Goal: Task Accomplishment & Management: Use online tool/utility

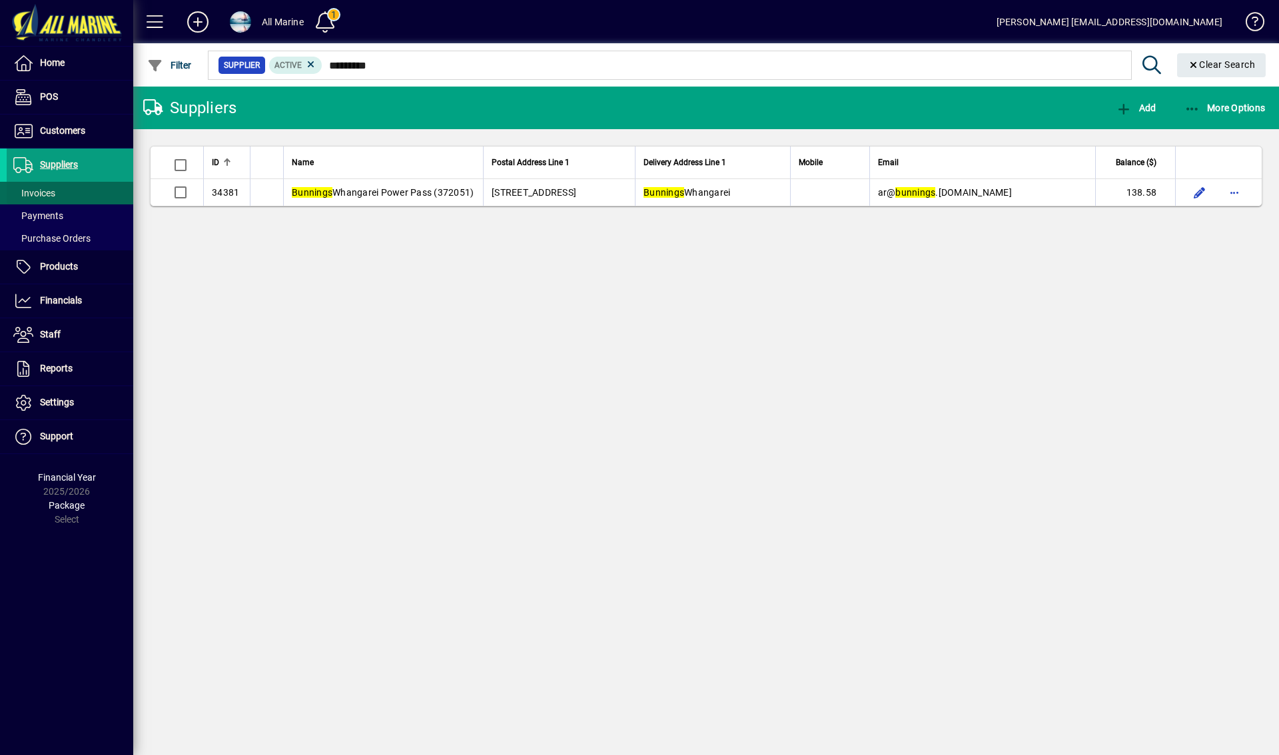
click at [40, 184] on span at bounding box center [70, 193] width 127 height 32
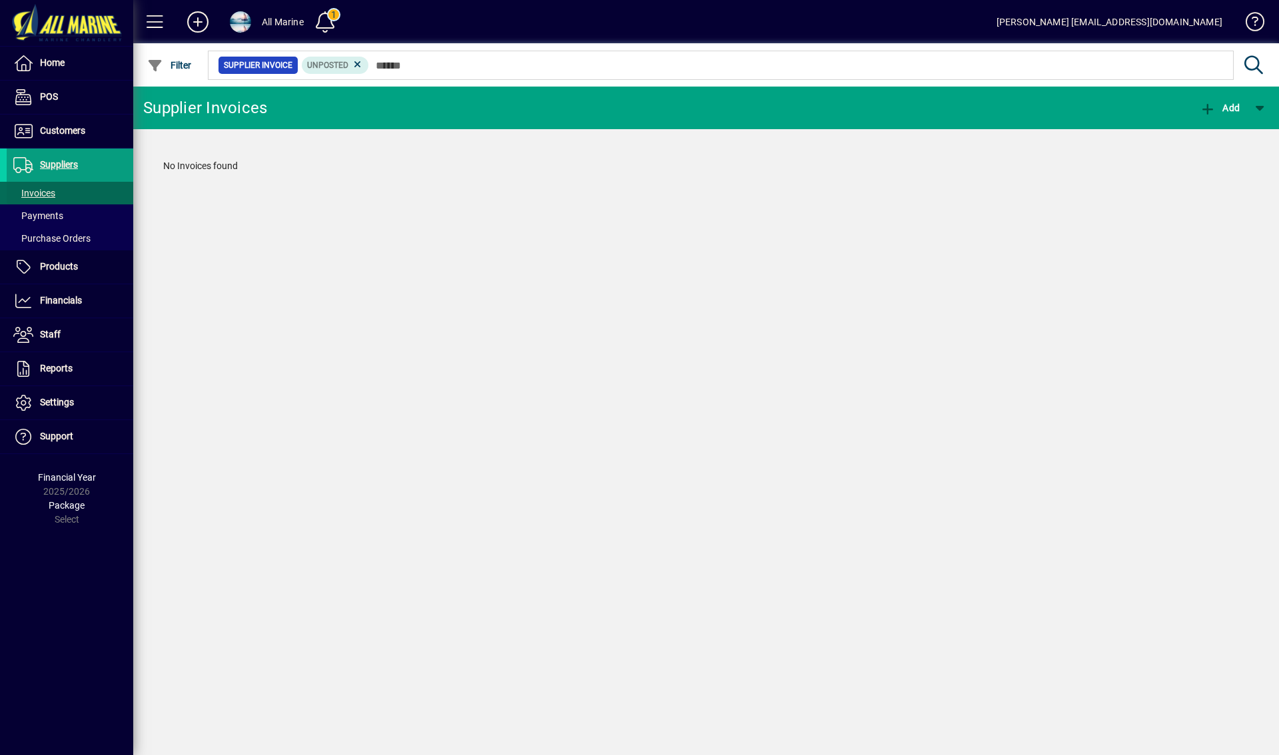
click at [47, 192] on span "Invoices" at bounding box center [34, 193] width 42 height 11
click at [357, 62] on icon at bounding box center [358, 65] width 12 height 12
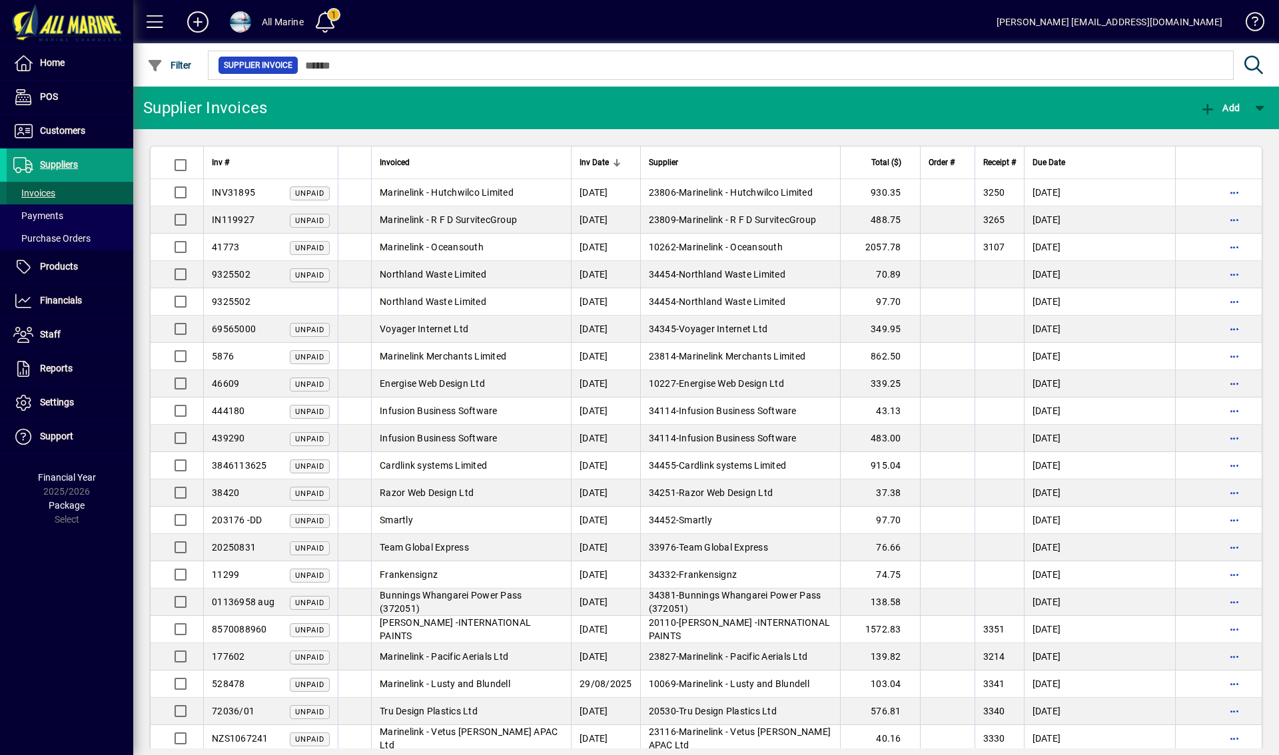
click at [49, 190] on span "Invoices" at bounding box center [34, 193] width 42 height 11
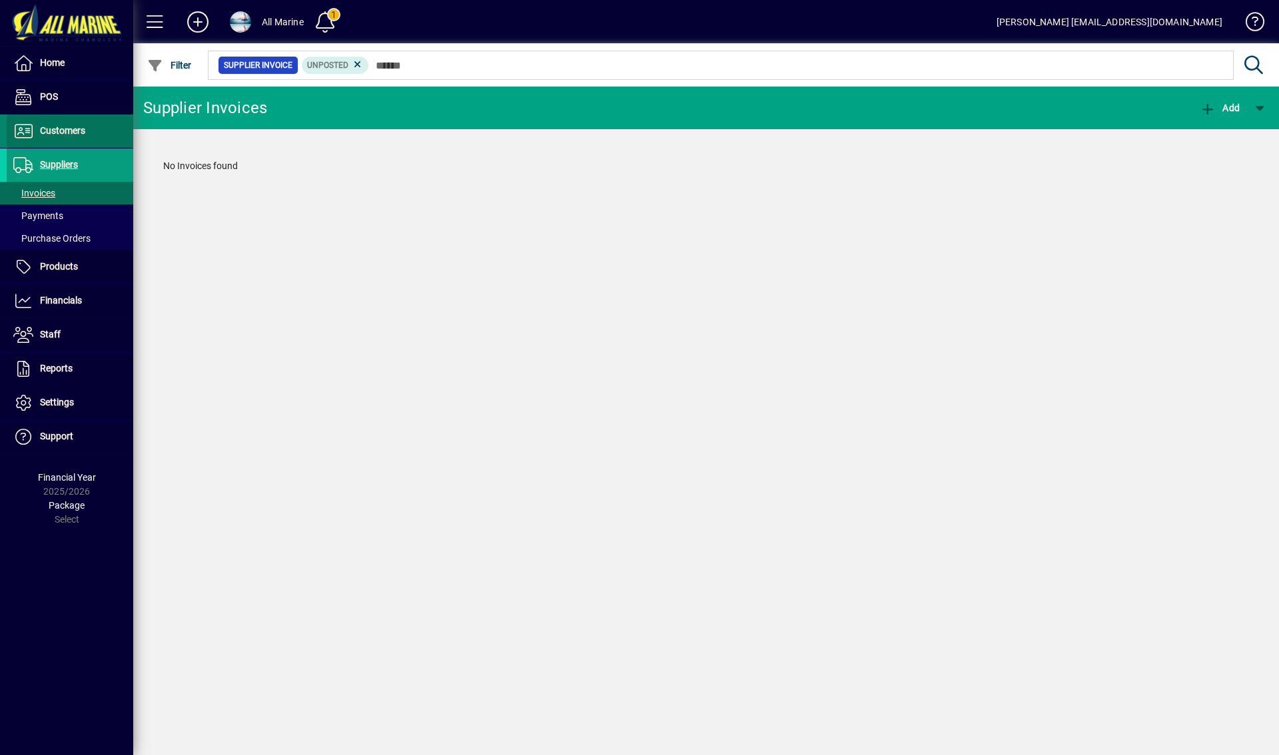
click at [62, 134] on span "Customers" at bounding box center [62, 130] width 45 height 11
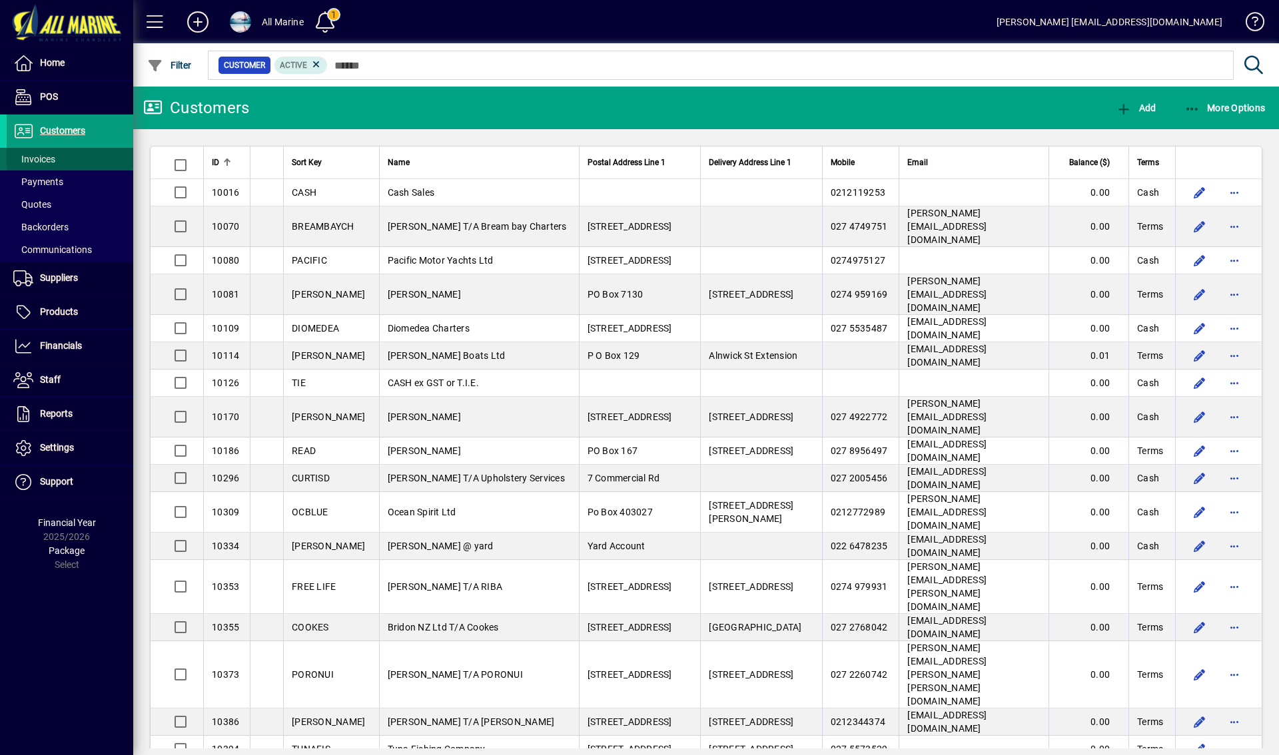
click at [45, 158] on span "Invoices" at bounding box center [34, 159] width 42 height 11
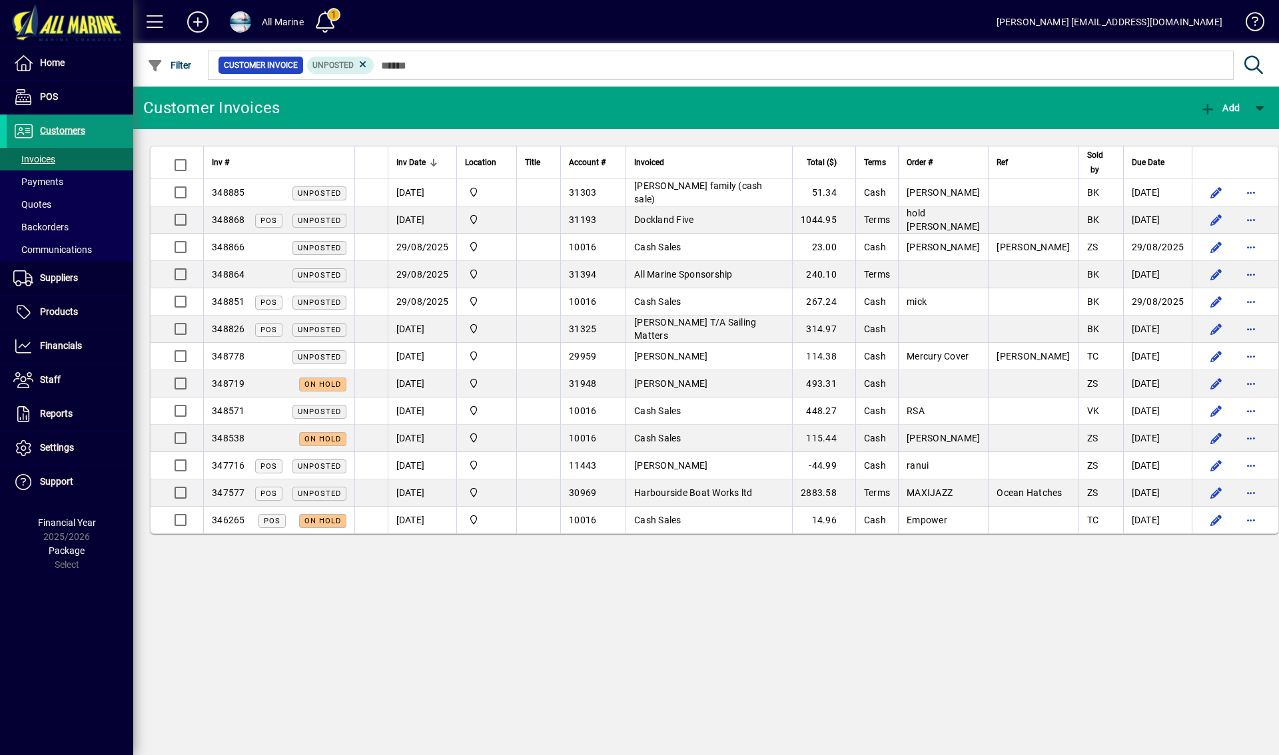
click at [65, 133] on span "Customers" at bounding box center [62, 130] width 45 height 11
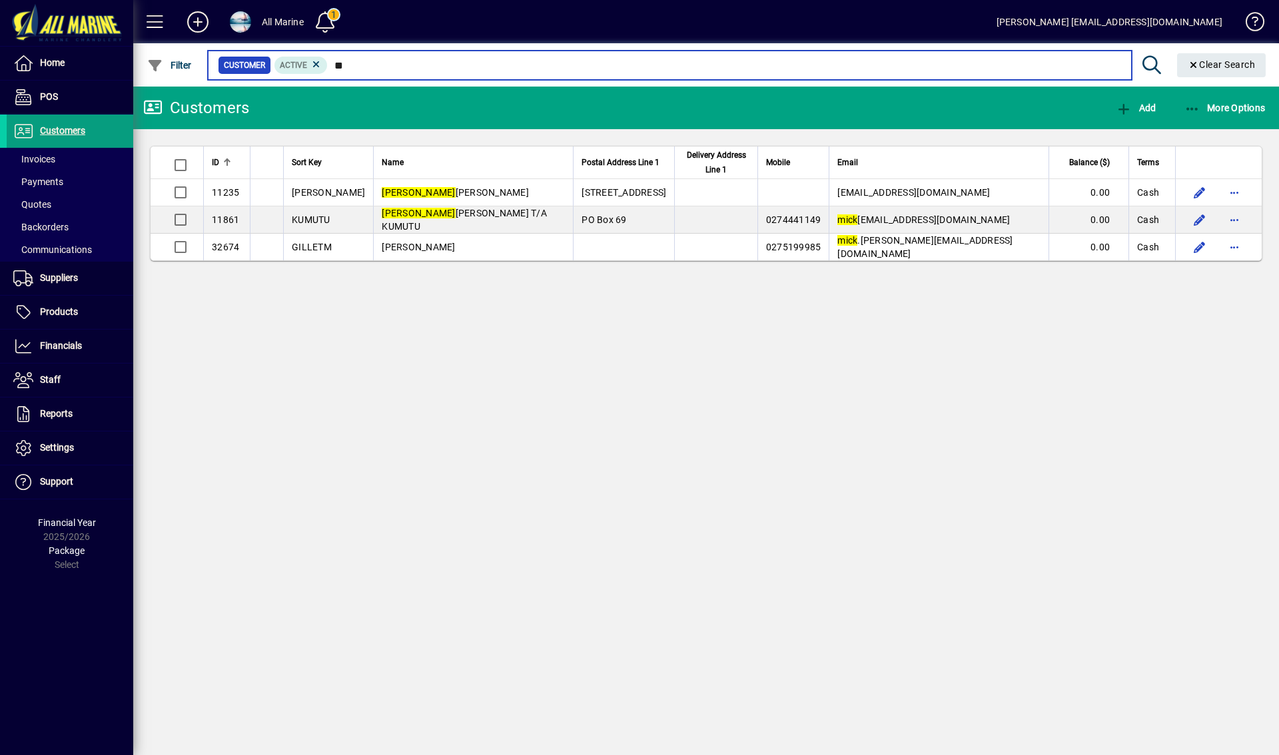
type input "*"
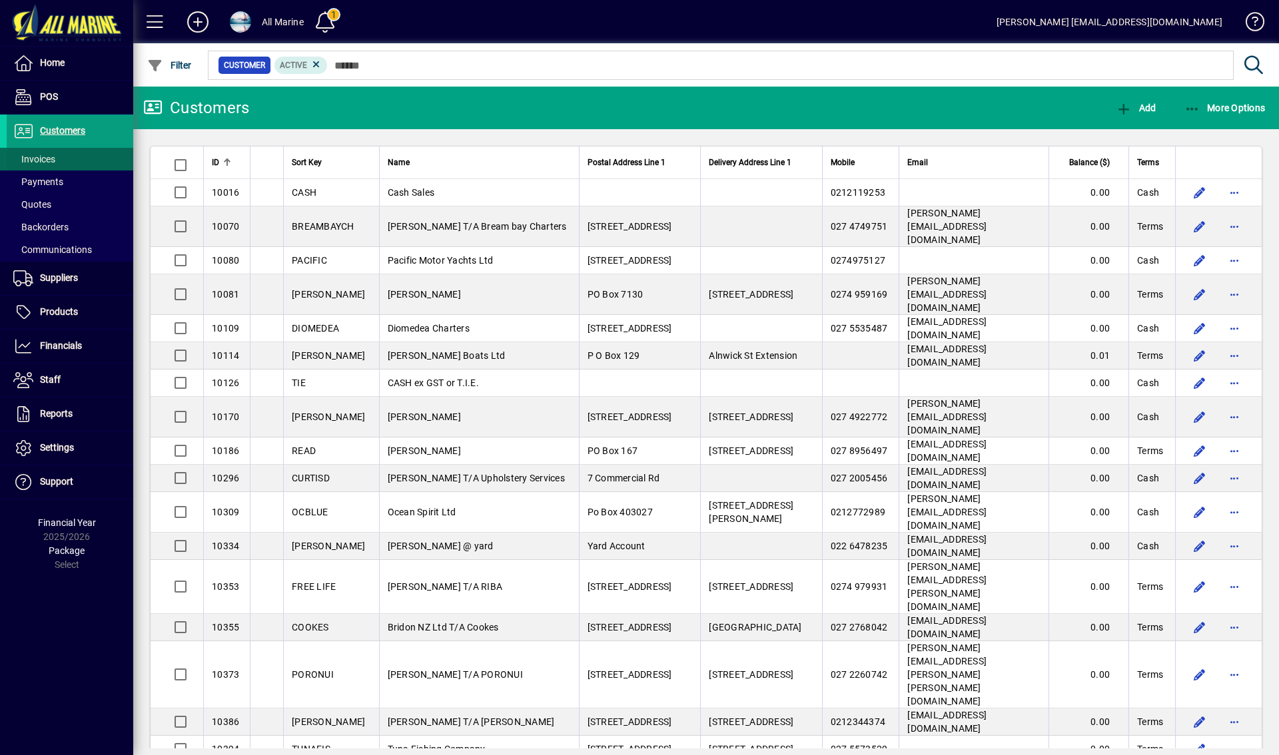
click at [62, 160] on span at bounding box center [70, 159] width 127 height 32
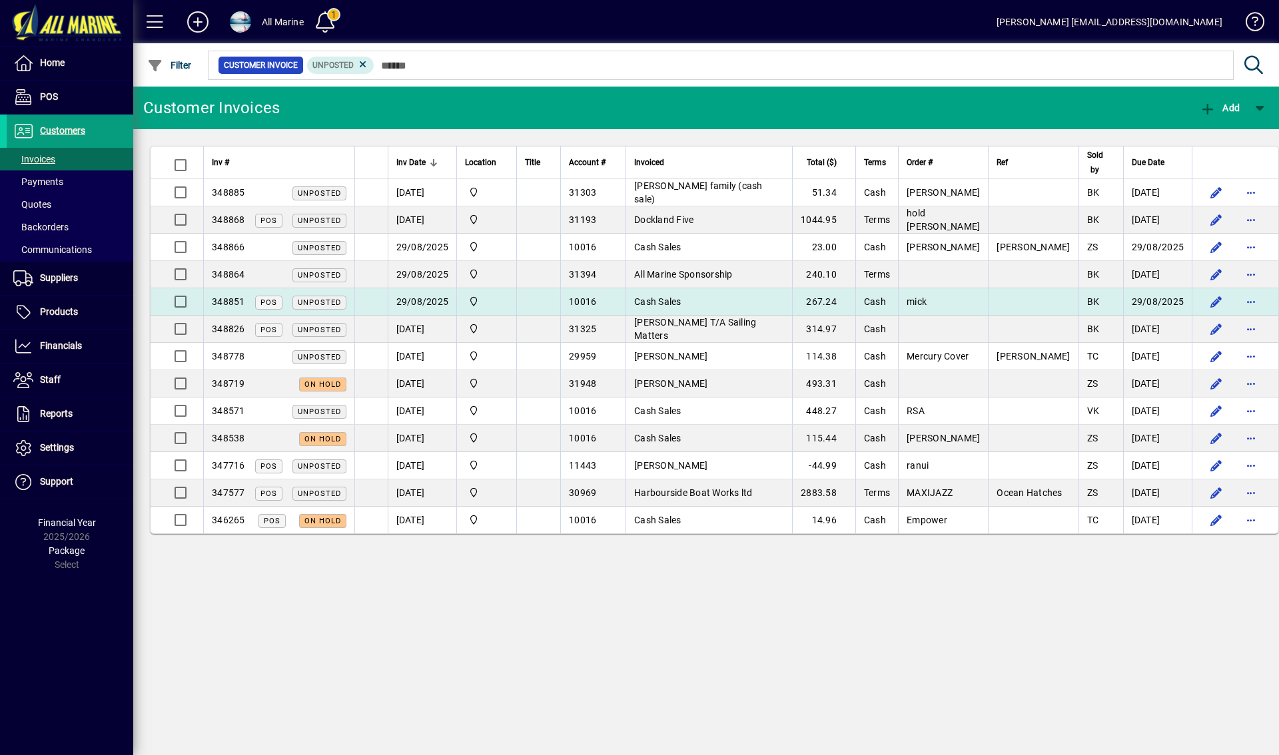
click at [649, 301] on span "Cash Sales" at bounding box center [657, 301] width 47 height 11
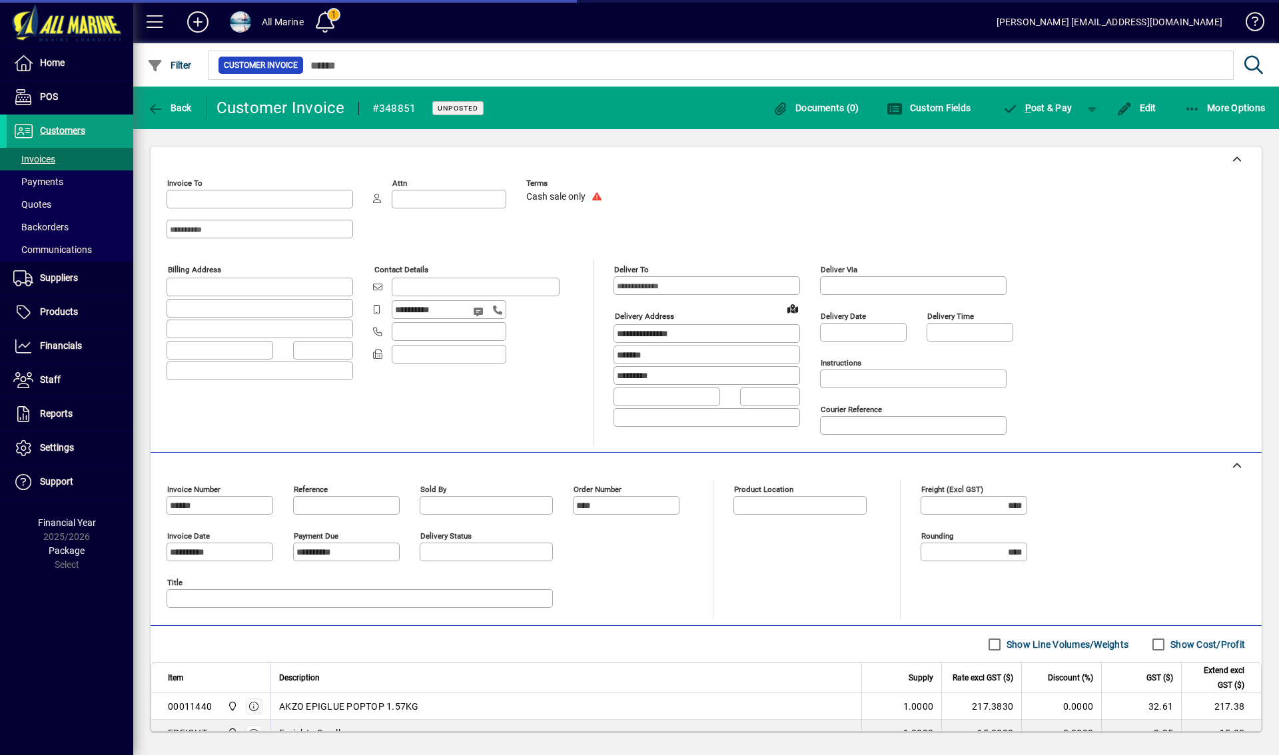
type input "**********"
type input "*********"
type input "**********"
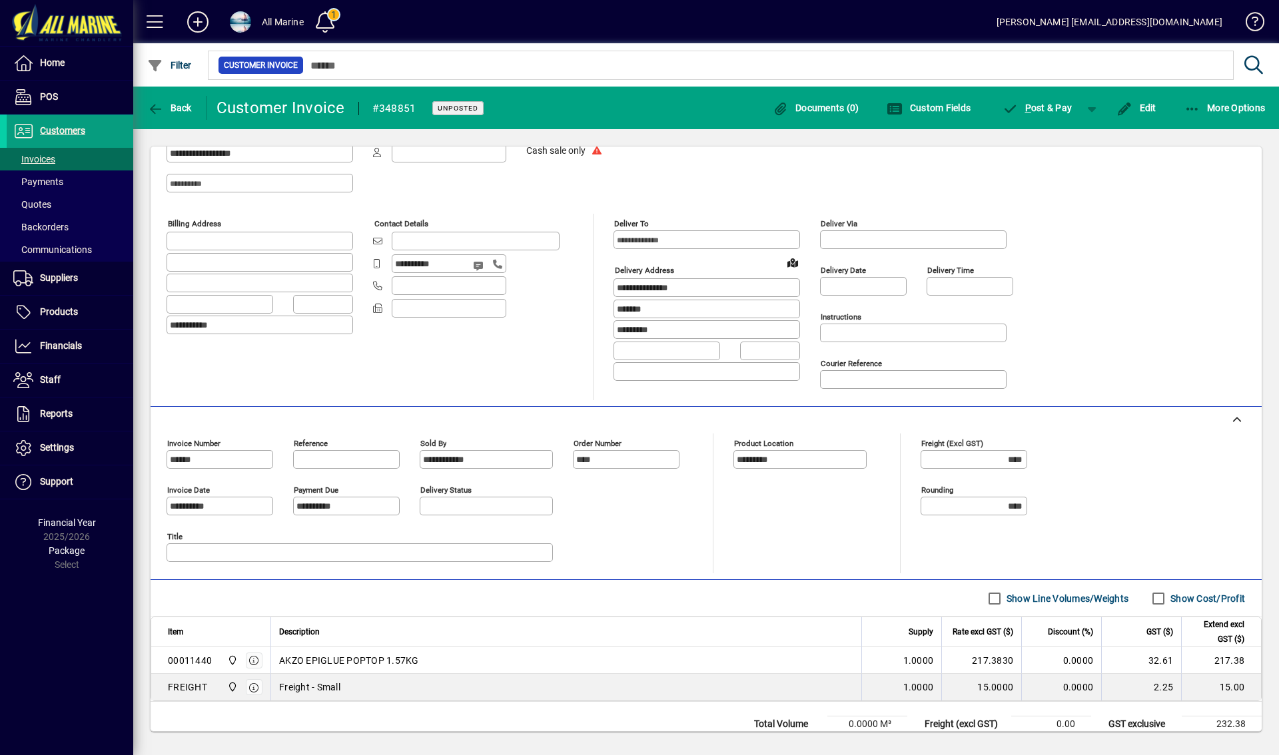
scroll to position [91, 0]
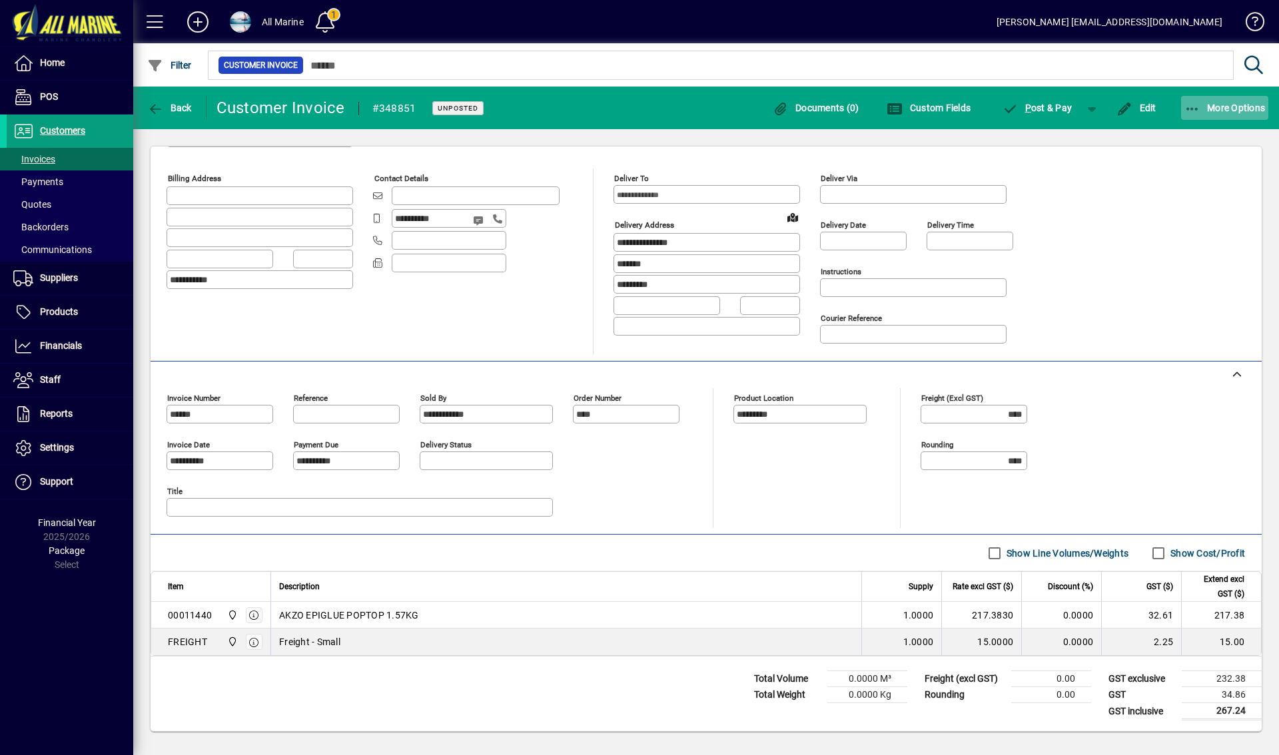
click at [1224, 107] on span "More Options" at bounding box center [1224, 108] width 81 height 11
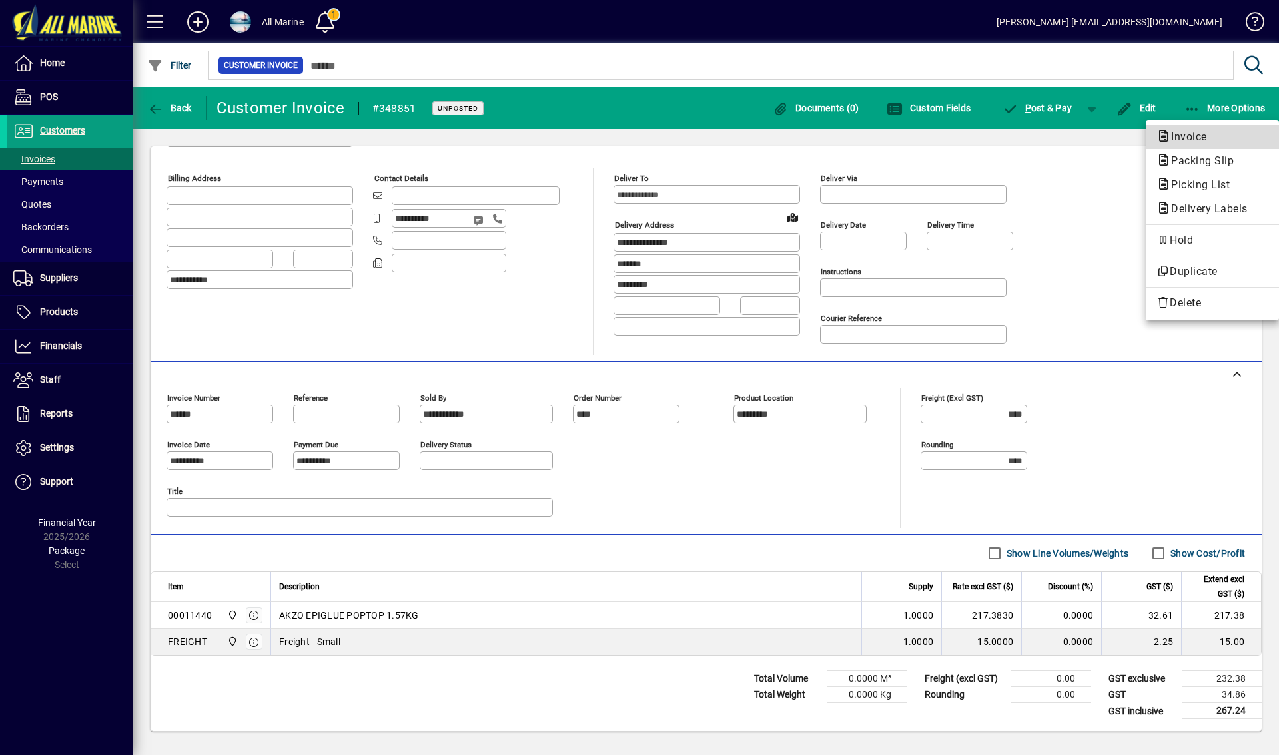
click at [1183, 134] on span "Invoice" at bounding box center [1184, 137] width 57 height 13
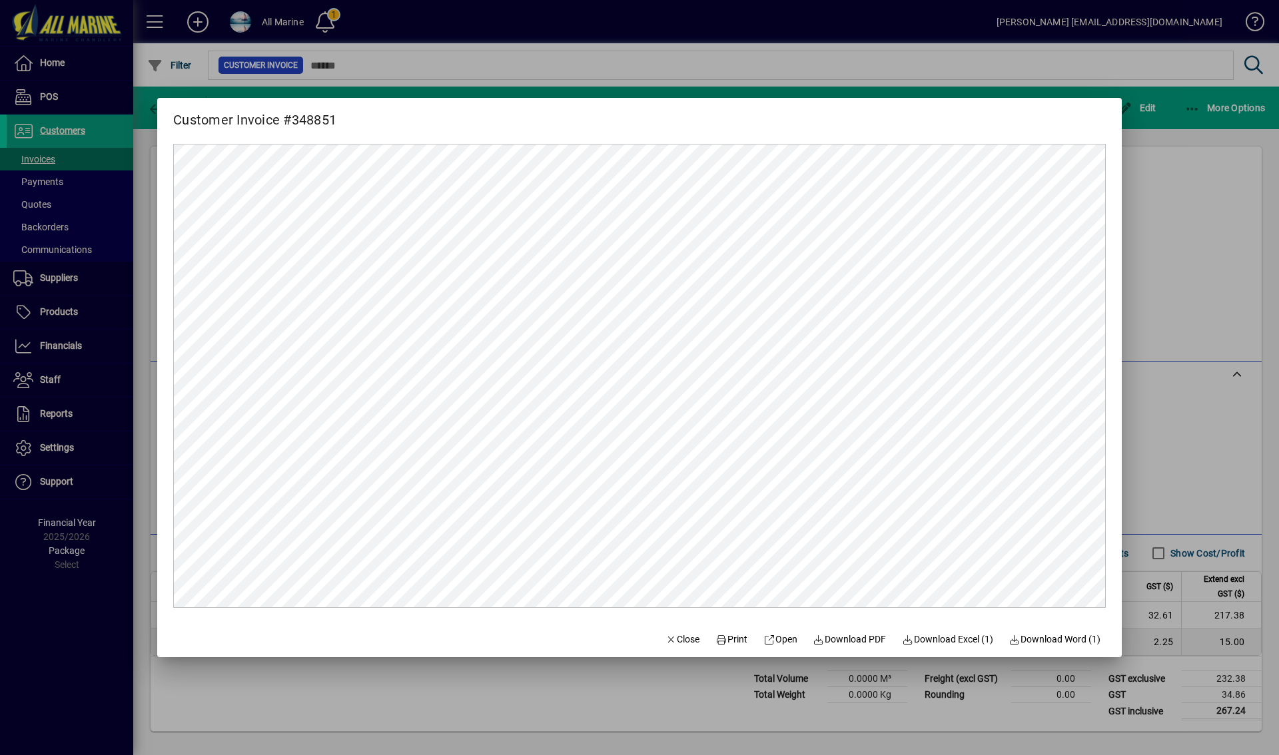
scroll to position [0, 0]
click at [729, 639] on span "Print" at bounding box center [731, 640] width 32 height 14
